Goal: Information Seeking & Learning: Learn about a topic

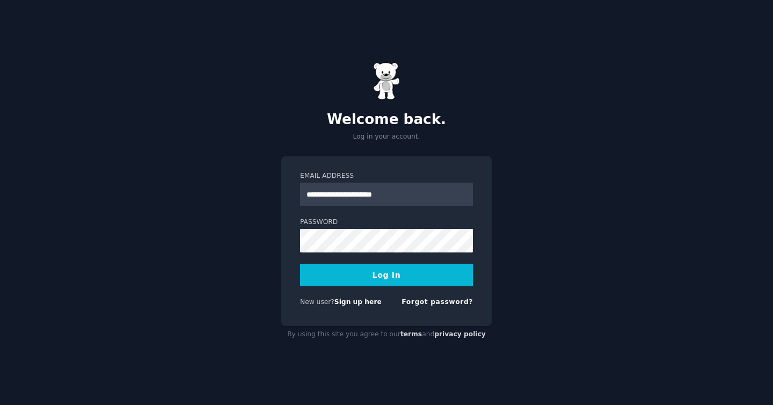
type input "**********"
click at [412, 263] on button "Log In" at bounding box center [386, 274] width 173 height 23
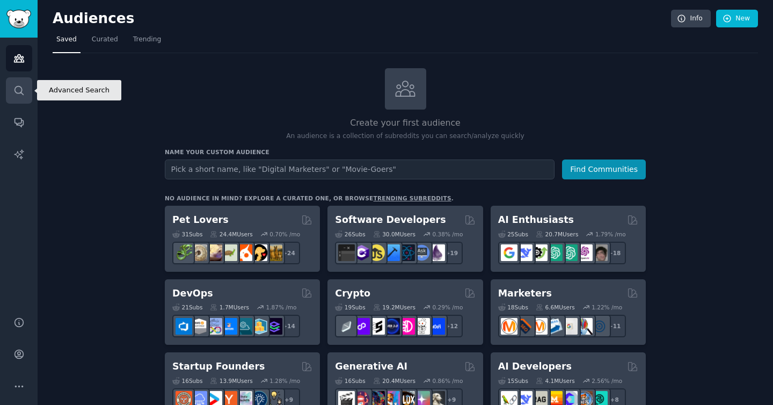
click at [12, 94] on link "Search" at bounding box center [19, 90] width 26 height 26
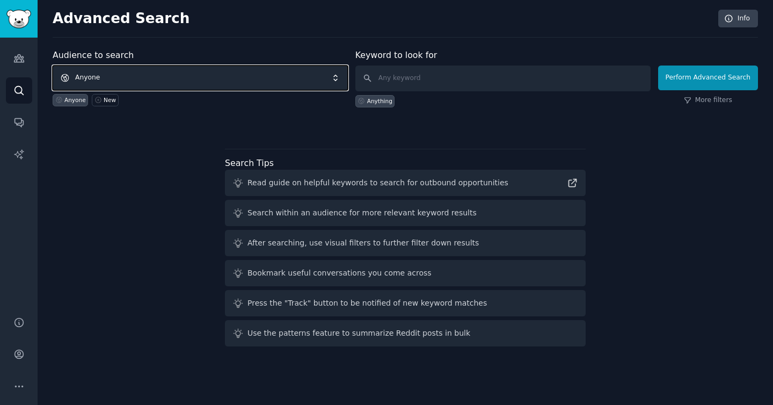
click at [168, 76] on span "Anyone" at bounding box center [200, 77] width 295 height 25
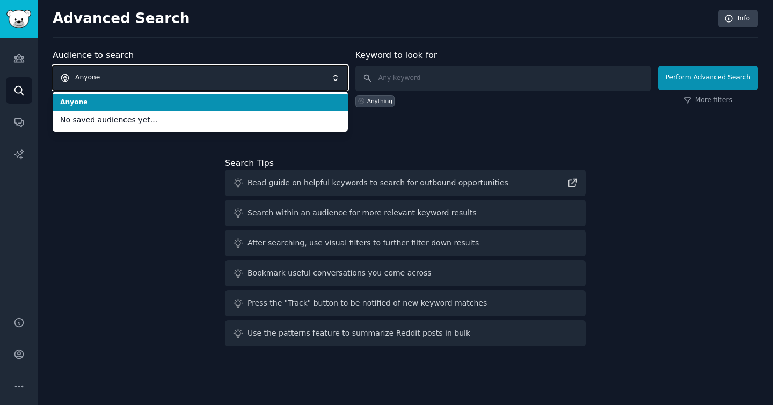
click at [168, 76] on span "Anyone" at bounding box center [200, 77] width 295 height 25
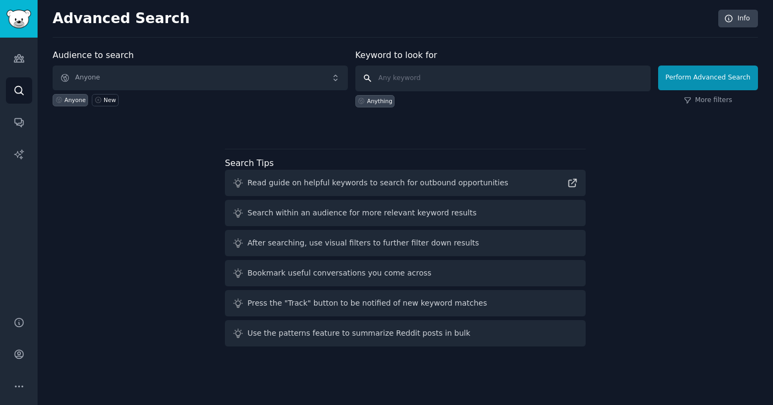
click at [376, 76] on input "text" at bounding box center [502, 78] width 295 height 26
type input "estefabip"
click at [579, 77] on input "estefabip" at bounding box center [502, 78] width 295 height 26
click button "Perform Advanced Search" at bounding box center [708, 77] width 100 height 25
